Goal: Task Accomplishment & Management: Manage account settings

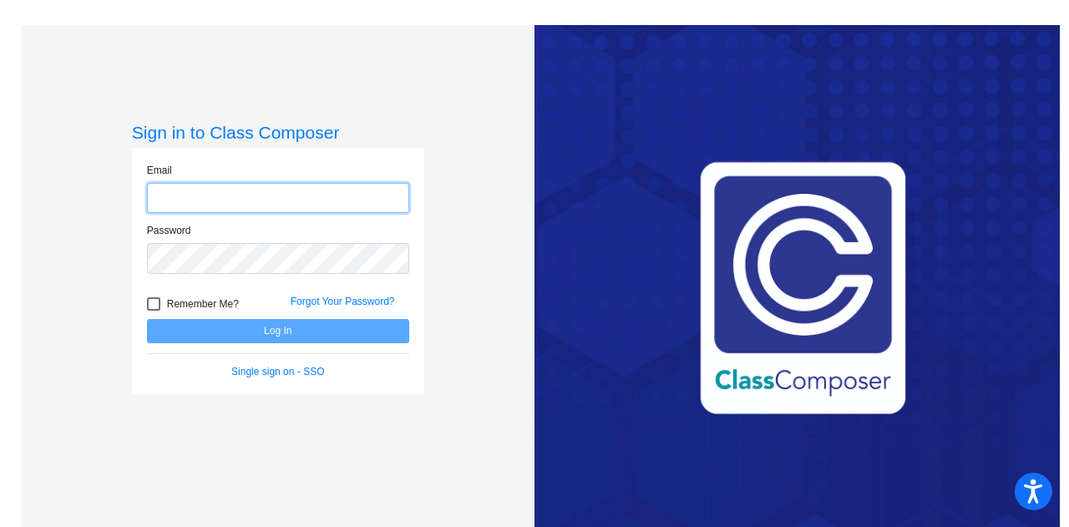
type input "rafaella.navarro@lcps.org"
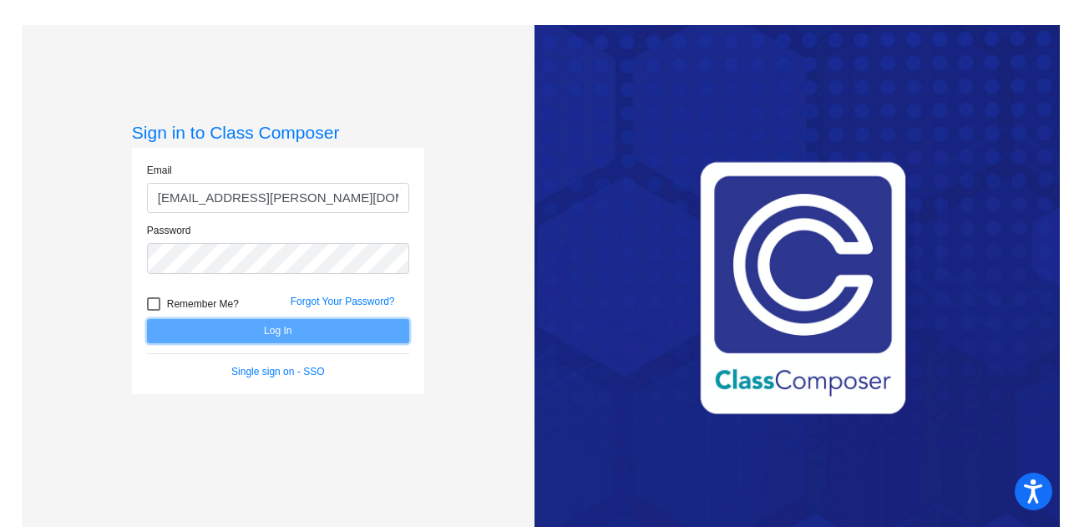
click at [309, 327] on button "Log In" at bounding box center [278, 331] width 262 height 24
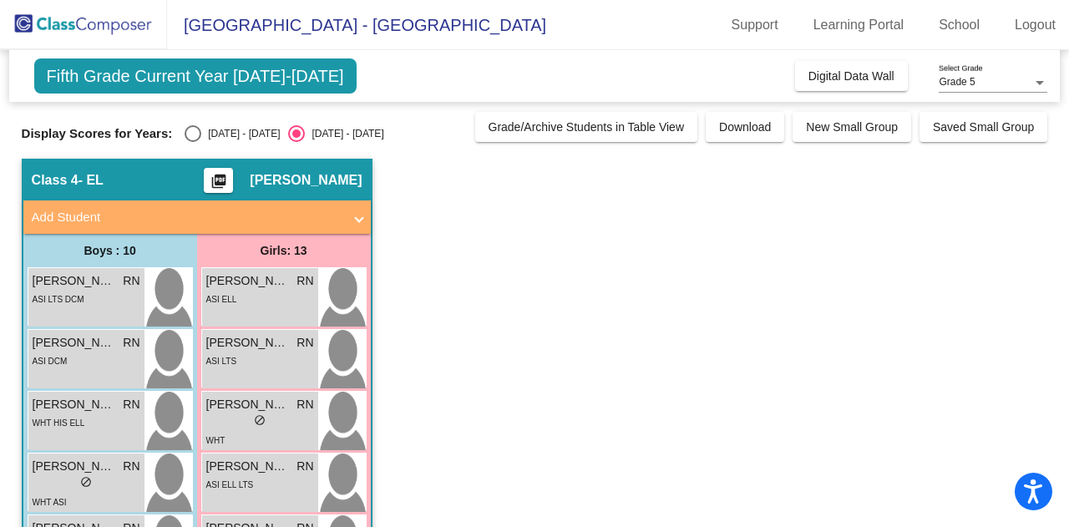
click at [204, 137] on div "[DATE] - [DATE]" at bounding box center [240, 133] width 79 height 15
click at [193, 142] on input "[DATE] - [DATE]" at bounding box center [192, 142] width 1 height 1
radio input "true"
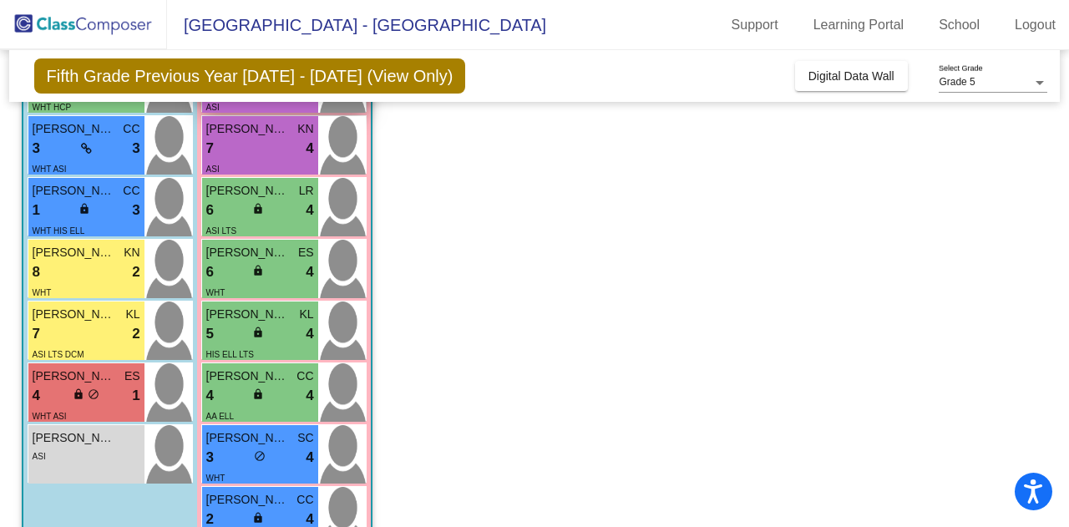
scroll to position [398, 0]
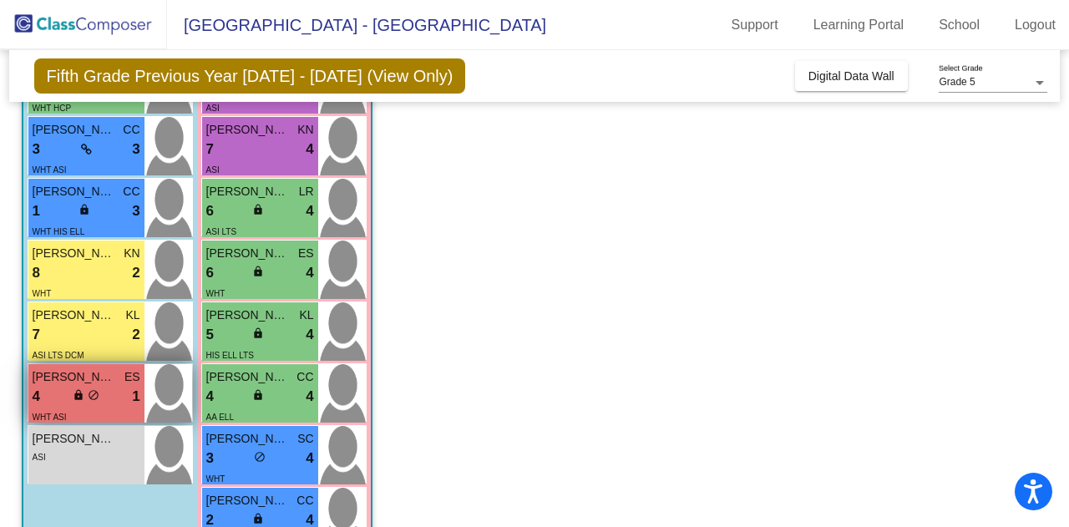
click at [108, 391] on div "4 lock do_not_disturb_alt 1" at bounding box center [87, 397] width 108 height 22
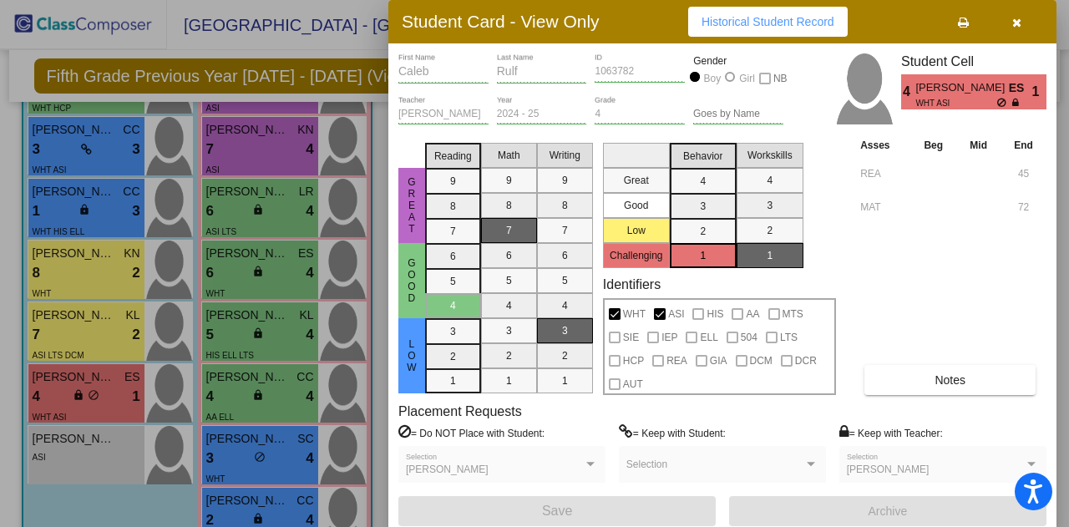
click at [207, 325] on div at bounding box center [534, 263] width 1069 height 527
